Goal: Book appointment/travel/reservation

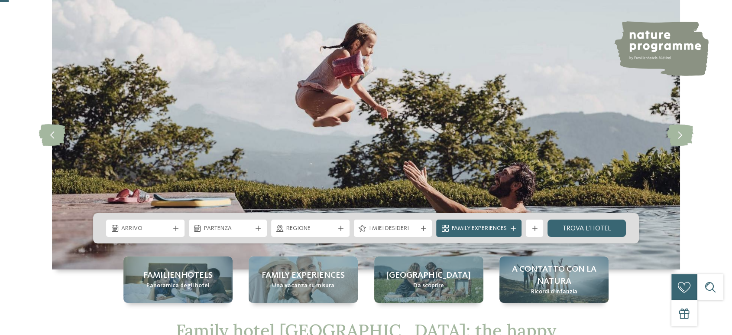
scroll to position [96, 0]
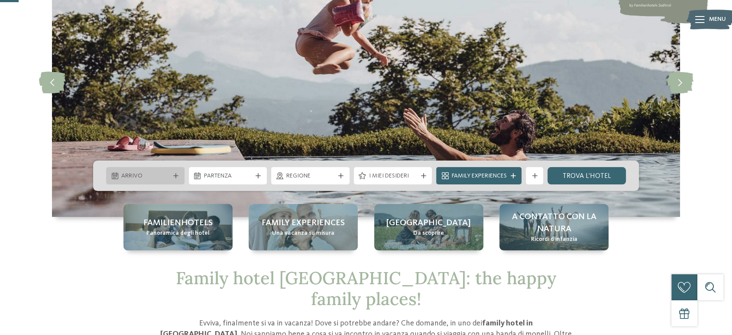
click at [157, 176] on span "Arrivo" at bounding box center [145, 176] width 48 height 9
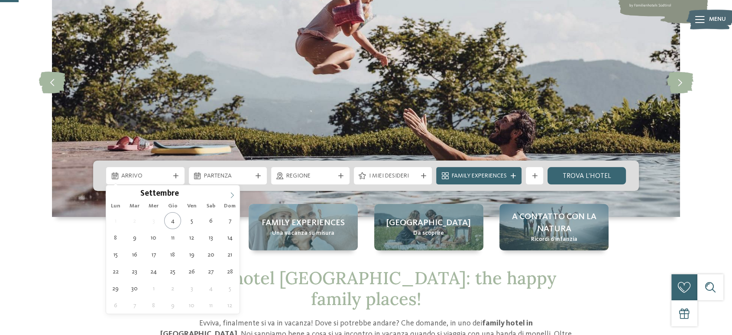
click at [232, 192] on icon at bounding box center [232, 195] width 6 height 6
type div "[DATE]"
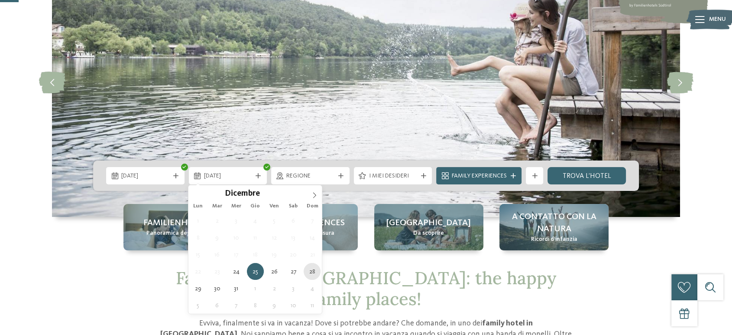
type div "[DATE]"
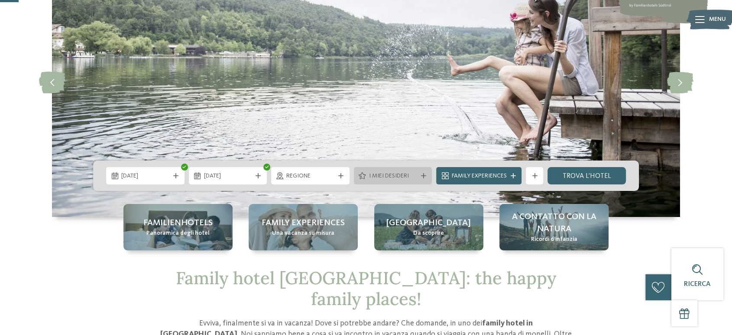
click at [395, 176] on span "I miei desideri" at bounding box center [393, 176] width 48 height 9
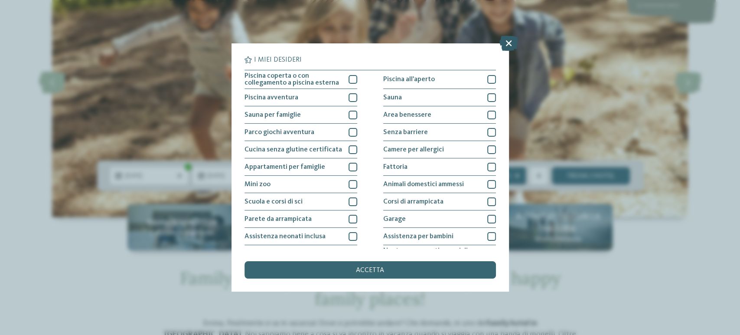
click at [504, 47] on icon at bounding box center [508, 43] width 19 height 15
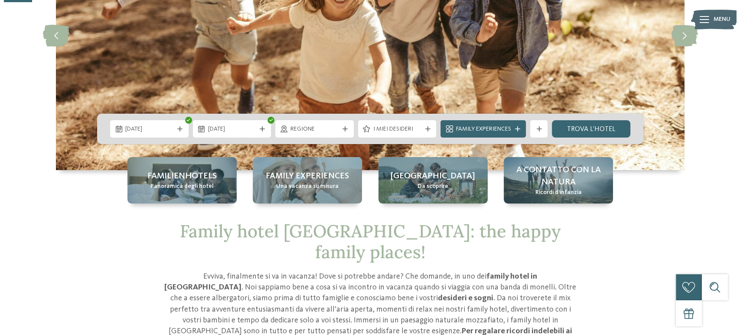
scroll to position [144, 0]
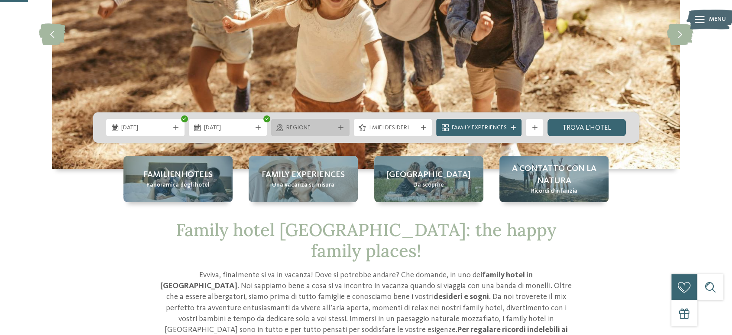
click at [321, 128] on span "Regione" at bounding box center [310, 128] width 48 height 9
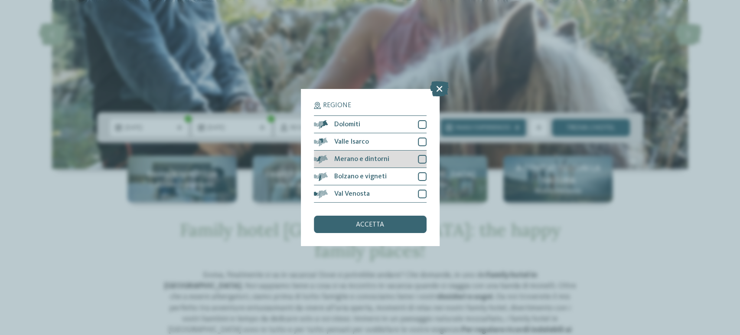
click at [421, 156] on div at bounding box center [422, 159] width 9 height 9
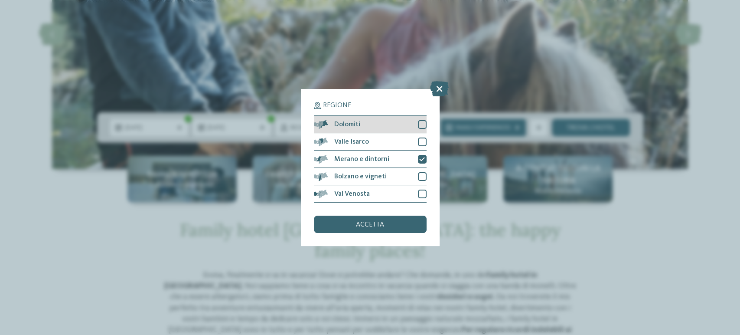
drag, startPoint x: 422, startPoint y: 124, endPoint x: 417, endPoint y: 127, distance: 5.9
click at [422, 123] on div at bounding box center [422, 124] width 9 height 9
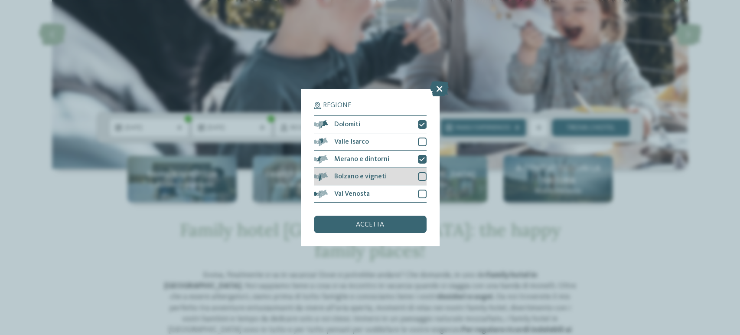
click at [424, 176] on div "Regione Dolomiti [GEOGRAPHIC_DATA]" at bounding box center [370, 167] width 139 height 157
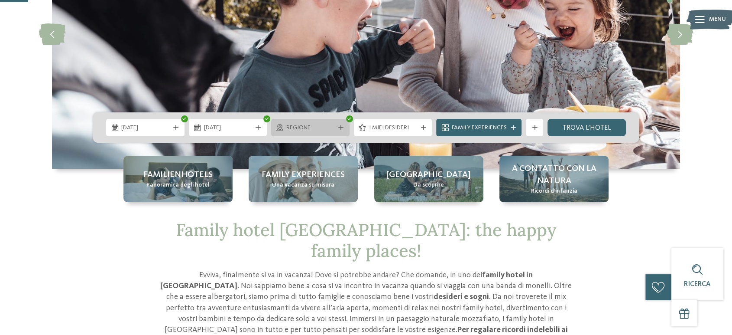
click at [319, 129] on span "Regione" at bounding box center [310, 128] width 48 height 9
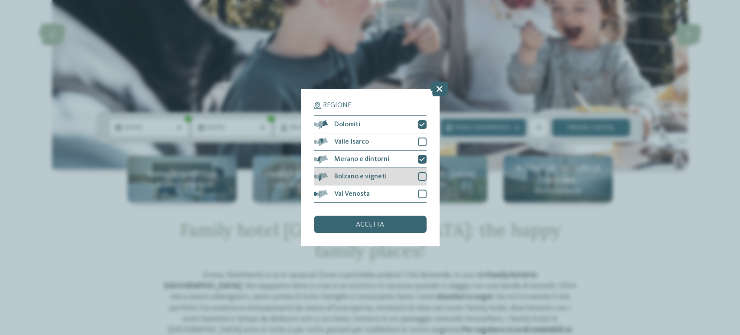
click at [421, 177] on div at bounding box center [422, 176] width 9 height 9
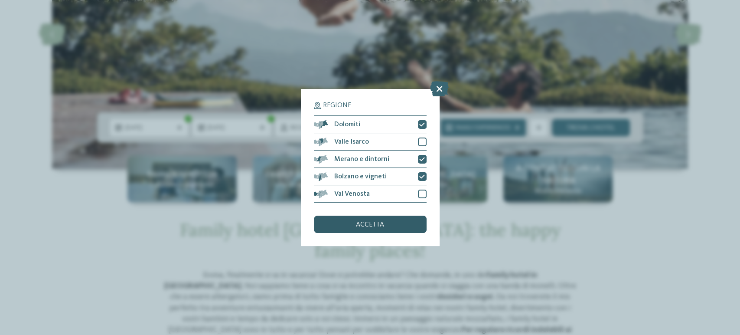
click at [380, 222] on span "accetta" at bounding box center [370, 224] width 28 height 7
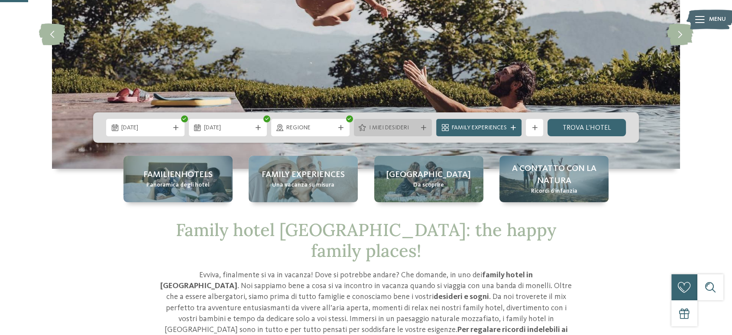
click at [398, 125] on span "I miei desideri" at bounding box center [393, 128] width 48 height 9
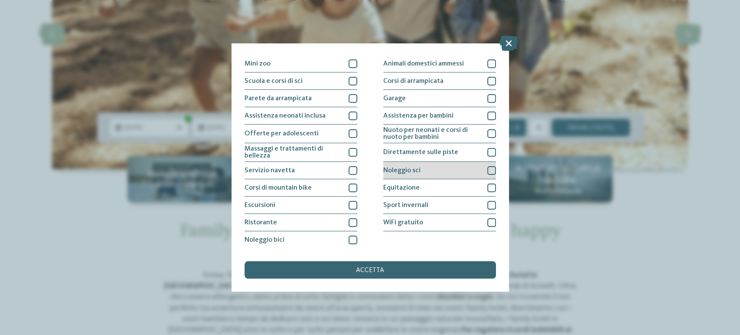
scroll to position [72, 0]
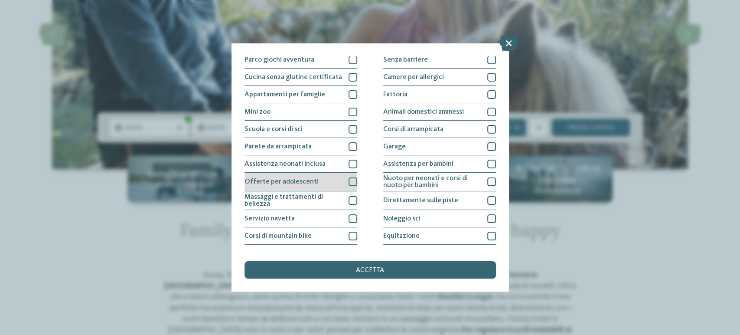
click at [348, 181] on div at bounding box center [352, 181] width 9 height 9
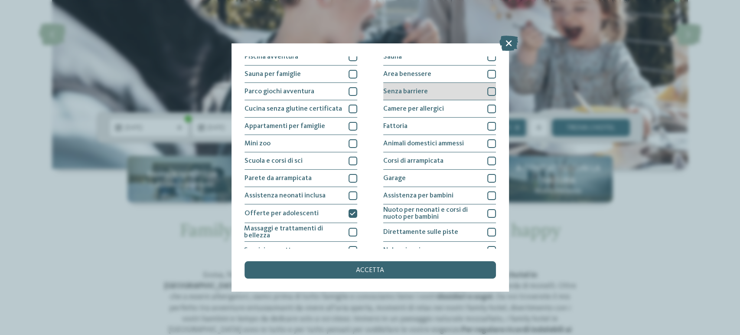
scroll to position [24, 0]
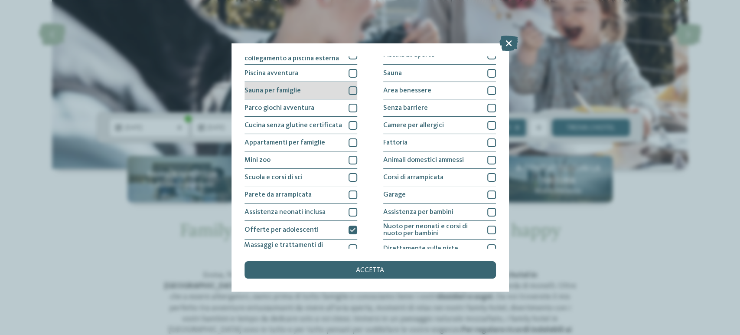
click at [354, 90] on div at bounding box center [352, 90] width 9 height 9
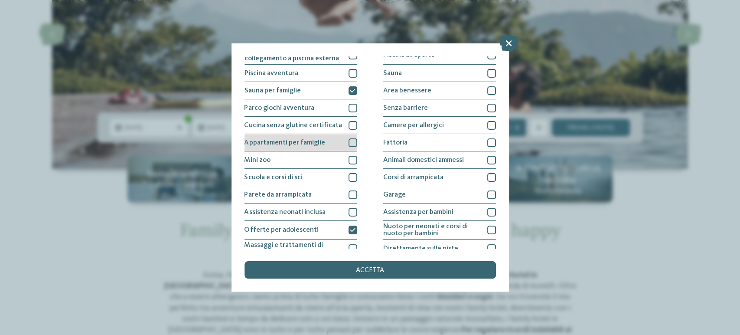
click at [351, 139] on div at bounding box center [352, 142] width 9 height 9
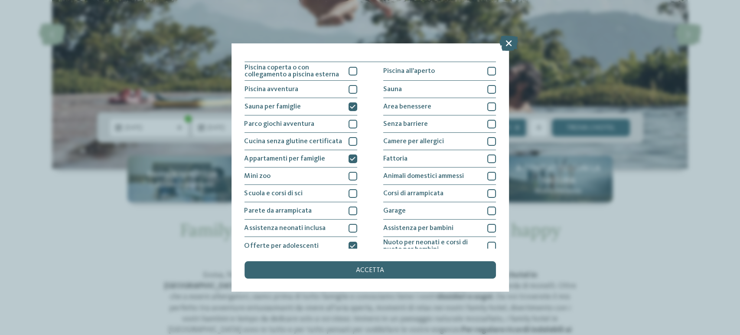
scroll to position [0, 0]
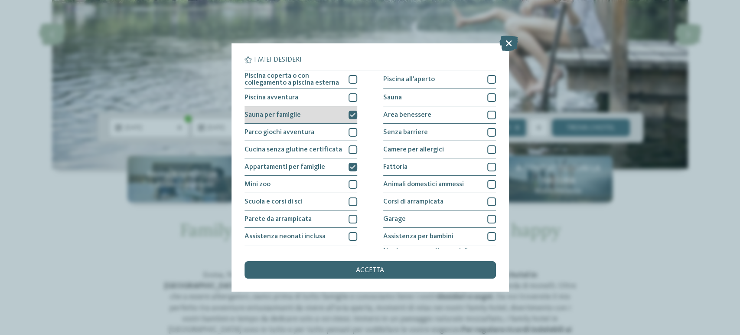
click at [350, 112] on icon at bounding box center [353, 114] width 6 height 5
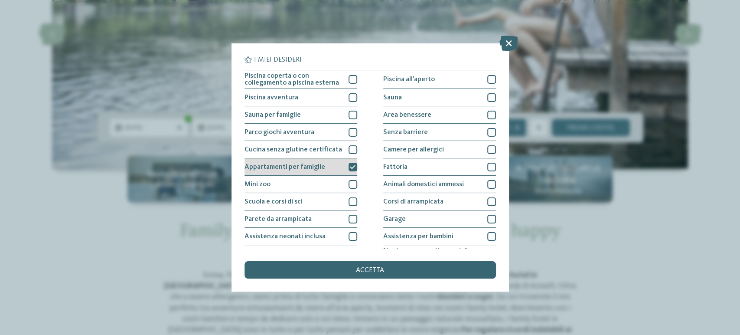
click at [350, 163] on div at bounding box center [352, 167] width 9 height 9
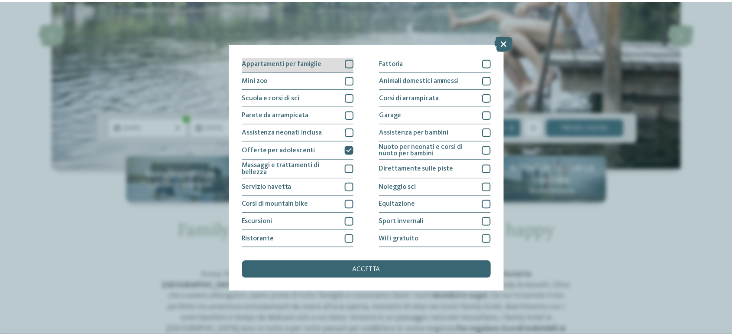
scroll to position [120, 0]
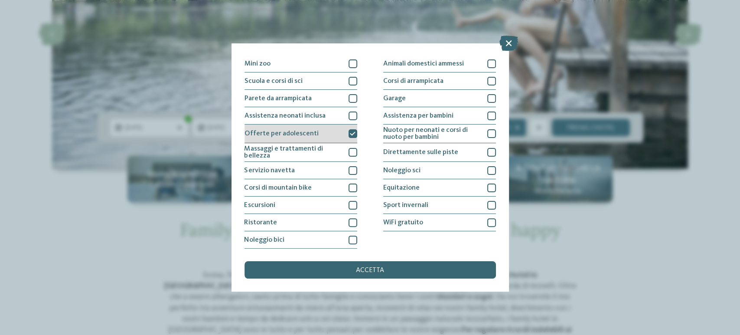
click at [351, 133] on icon at bounding box center [353, 133] width 6 height 5
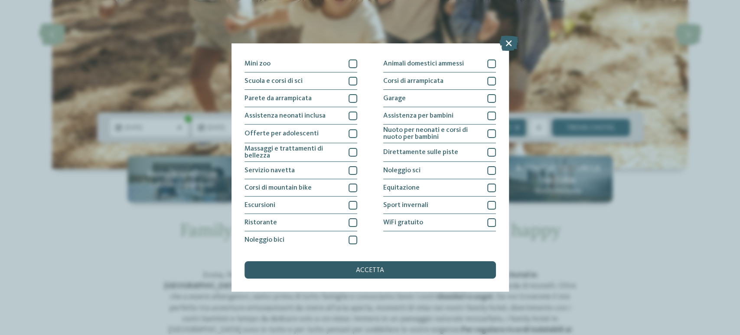
click at [369, 268] on span "accetta" at bounding box center [370, 270] width 28 height 7
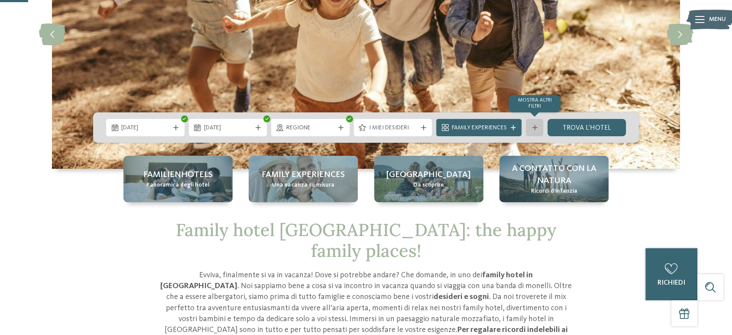
click at [534, 125] on icon at bounding box center [534, 127] width 5 height 5
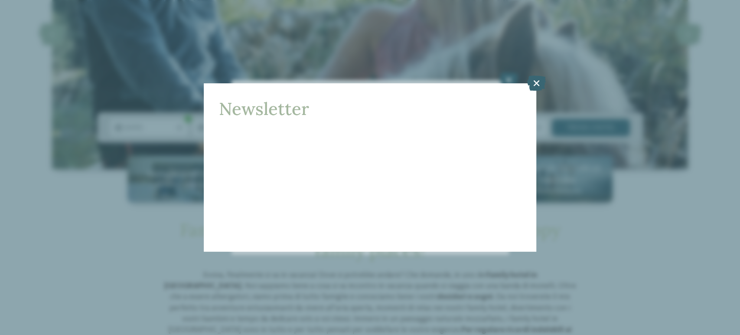
click at [535, 103] on div "Newsletter * ****** ******* ******** ****** Titolo Nome [GEOGRAPHIC_DATA] E-mail" at bounding box center [370, 167] width 332 height 169
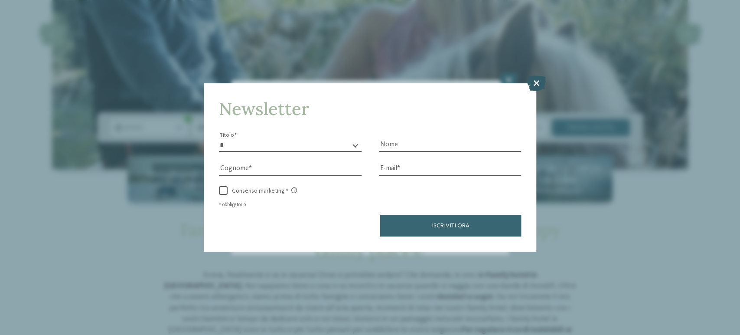
click at [538, 86] on icon at bounding box center [536, 82] width 19 height 15
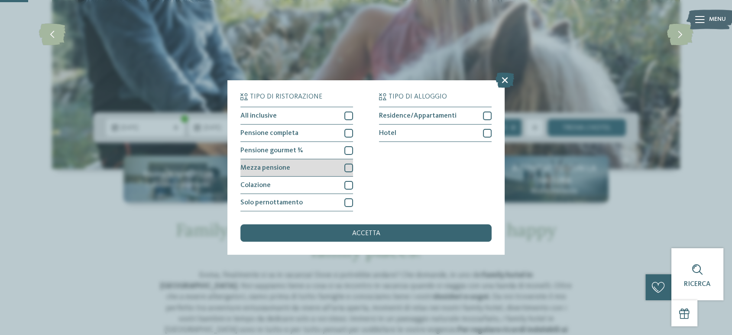
click at [347, 166] on div at bounding box center [349, 167] width 9 height 9
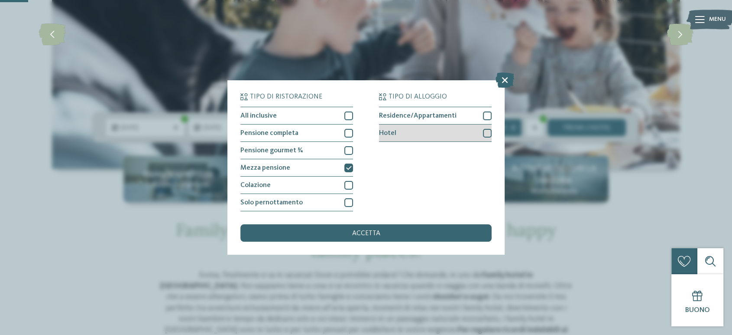
click at [485, 132] on div at bounding box center [487, 133] width 9 height 9
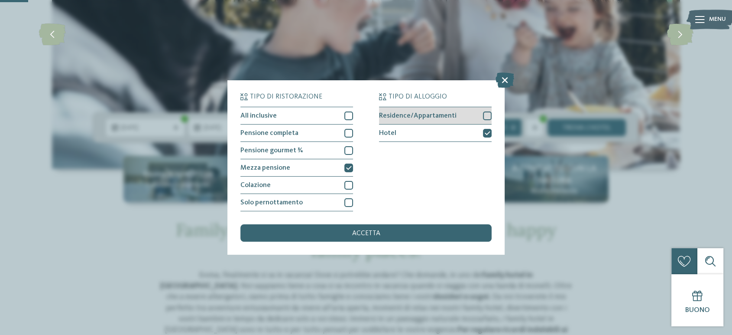
click at [488, 117] on div at bounding box center [487, 115] width 9 height 9
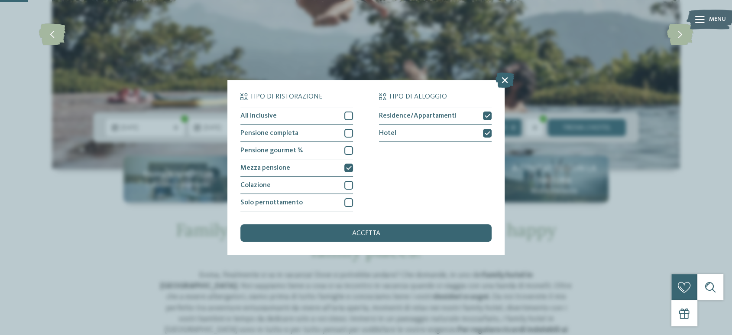
click at [382, 231] on div "accetta" at bounding box center [366, 232] width 251 height 17
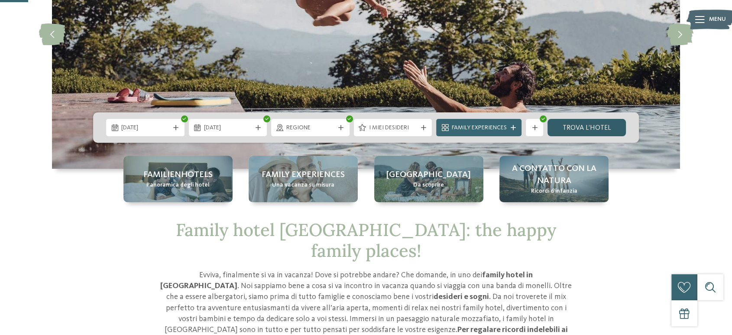
click at [592, 126] on link "trova l’hotel" at bounding box center [587, 127] width 78 height 17
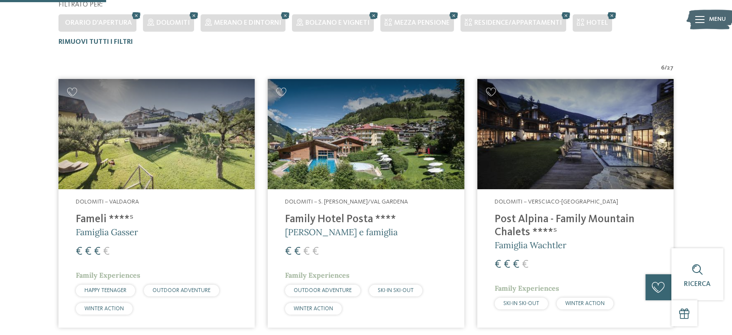
scroll to position [140, 0]
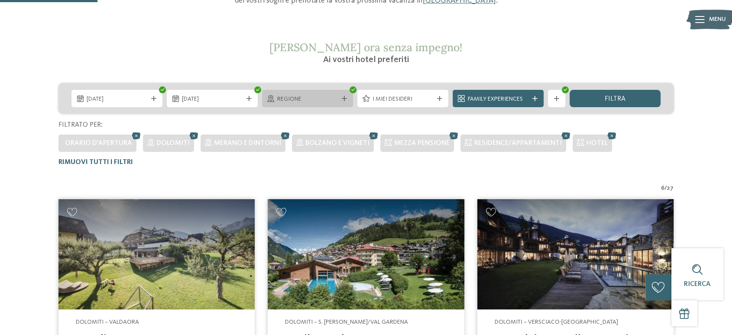
click at [317, 96] on span "Regione" at bounding box center [307, 99] width 61 height 9
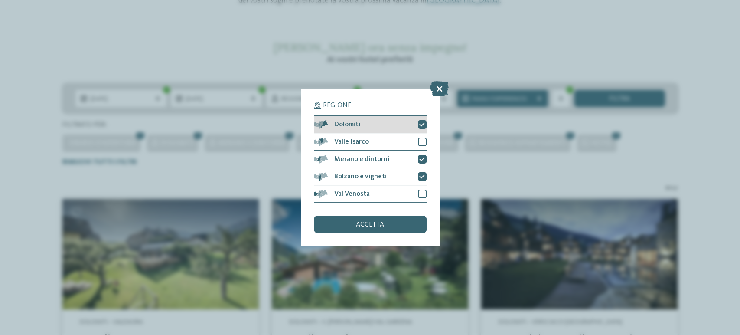
click at [418, 123] on div at bounding box center [422, 124] width 9 height 9
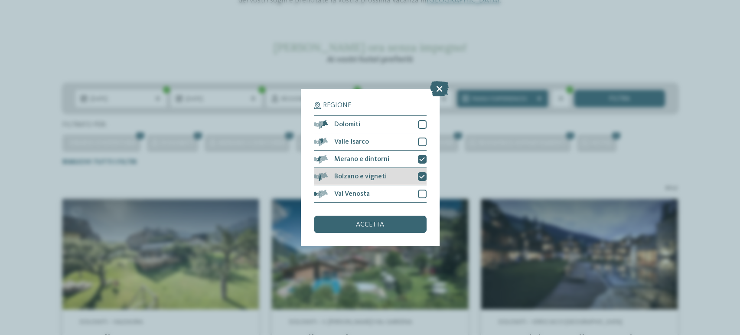
click at [422, 175] on icon at bounding box center [422, 176] width 6 height 5
click at [362, 227] on span "accetta" at bounding box center [370, 224] width 28 height 7
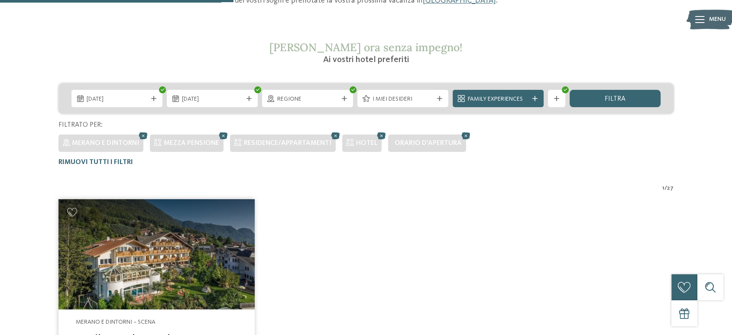
scroll to position [284, 0]
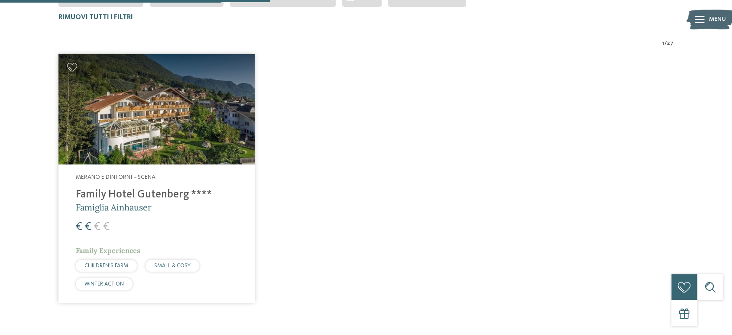
click at [137, 195] on h4 "Family Hotel Gutenberg ****" at bounding box center [157, 194] width 162 height 13
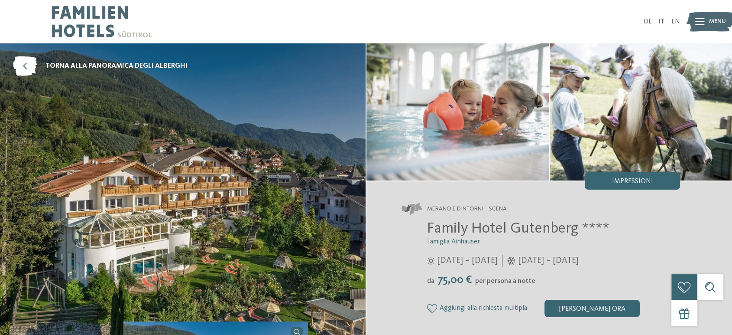
click at [718, 20] on span "Menu" at bounding box center [717, 21] width 17 height 9
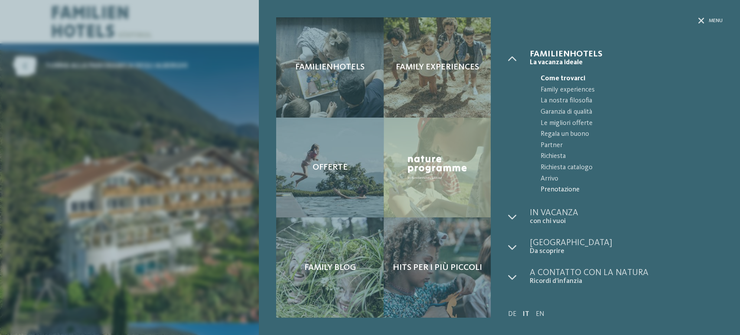
click at [569, 186] on span "Prenotazione" at bounding box center [631, 189] width 182 height 11
click at [720, 20] on span "Menu" at bounding box center [716, 20] width 14 height 7
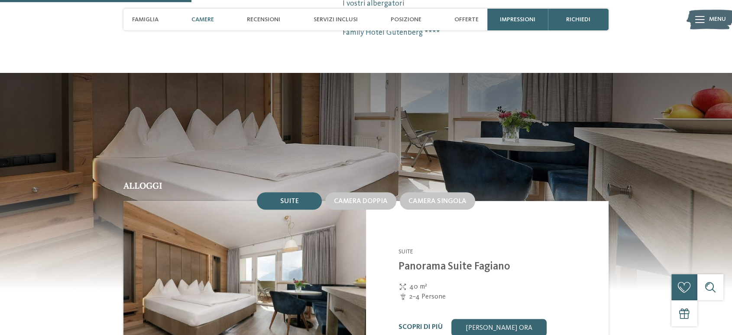
scroll to position [722, 0]
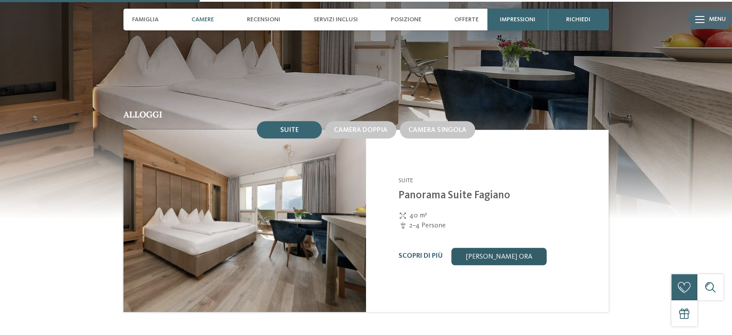
click at [495, 247] on link "[PERSON_NAME] ora" at bounding box center [499, 255] width 95 height 17
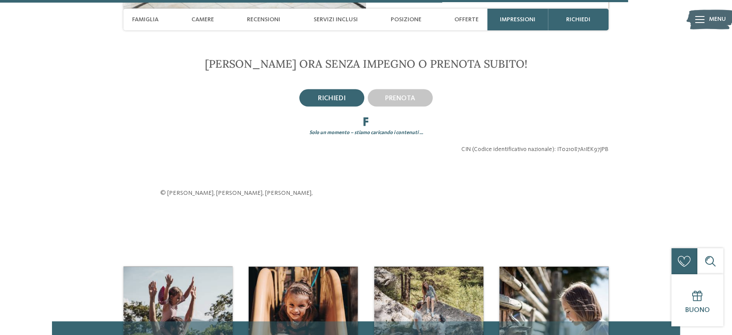
scroll to position [1821, 0]
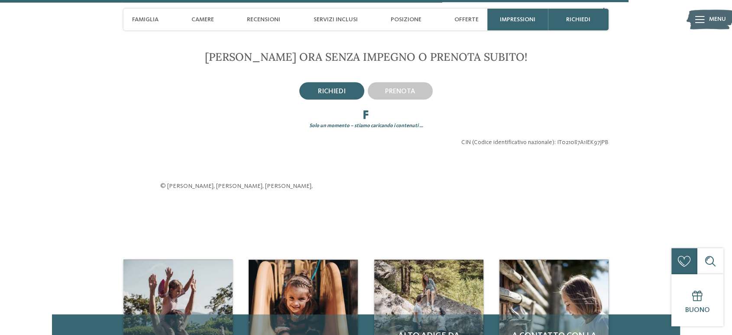
click at [335, 88] on span "richiedi" at bounding box center [332, 91] width 28 height 7
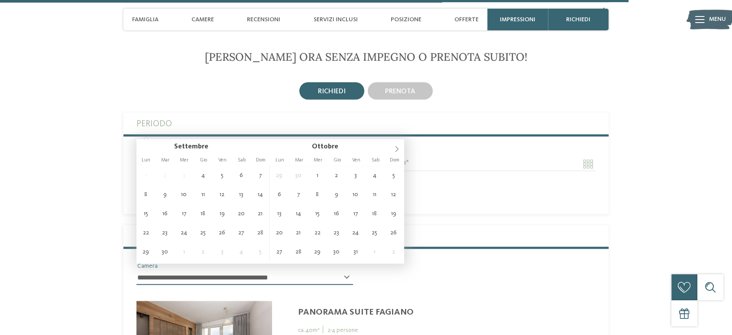
click at [287, 156] on input "Arrivo" at bounding box center [245, 163] width 217 height 15
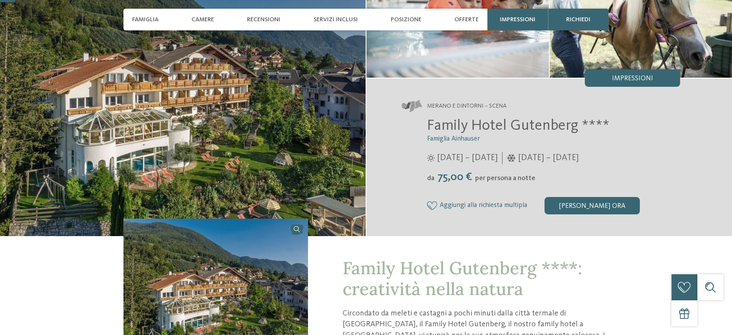
scroll to position [289, 0]
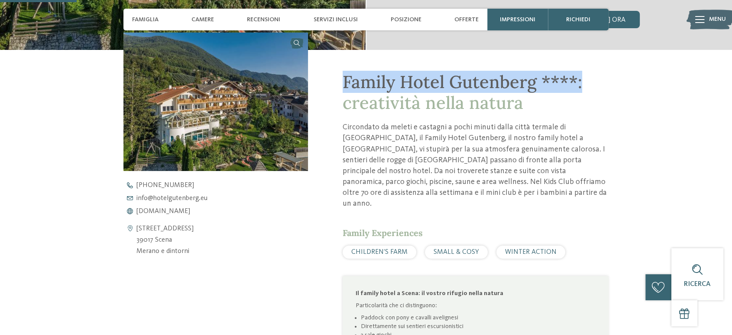
drag, startPoint x: 344, startPoint y: 77, endPoint x: 579, endPoint y: 78, distance: 235.3
click at [579, 78] on span "Family Hotel Gutenberg ****: creatività nella natura" at bounding box center [463, 92] width 240 height 43
